Goal: Task Accomplishment & Management: Use online tool/utility

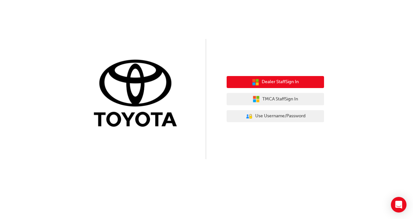
click at [274, 84] on span "Dealer Staff Sign In" at bounding box center [280, 81] width 37 height 7
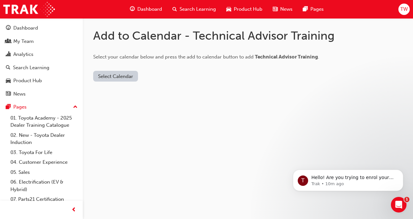
click at [107, 75] on button "Select Calendar" at bounding box center [115, 76] width 45 height 11
click at [105, 92] on div "Outlook.com" at bounding box center [116, 91] width 39 height 7
click at [148, 77] on button "Add to Calendar" at bounding box center [171, 76] width 46 height 11
click at [148, 75] on button "Add to Calendar" at bounding box center [171, 76] width 46 height 11
click at [113, 80] on button "Outlook.com" at bounding box center [117, 76] width 49 height 11
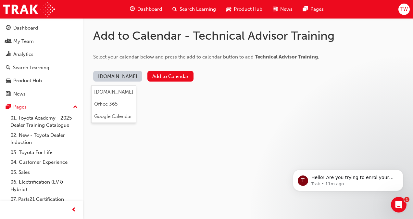
click at [154, 101] on div "Add to Calendar - Technical Advisor Training Select your calendar below and pre…" at bounding box center [248, 60] width 331 height 84
